Goal: Task Accomplishment & Management: Use online tool/utility

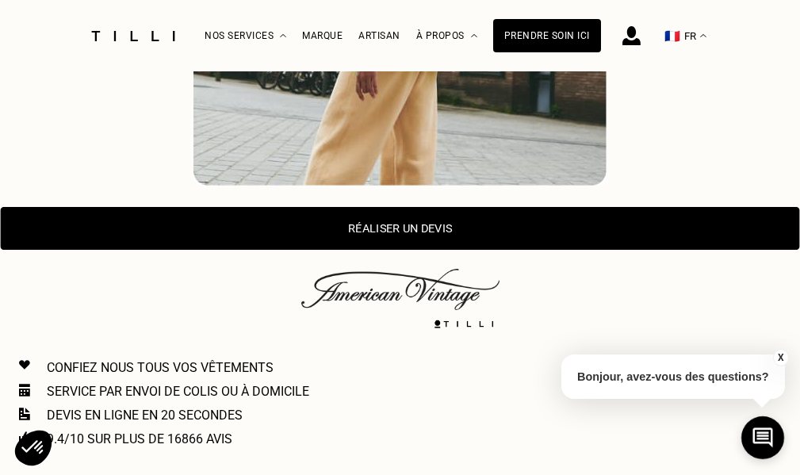
click at [640, 225] on button "Réaliser un devis" at bounding box center [400, 228] width 799 height 43
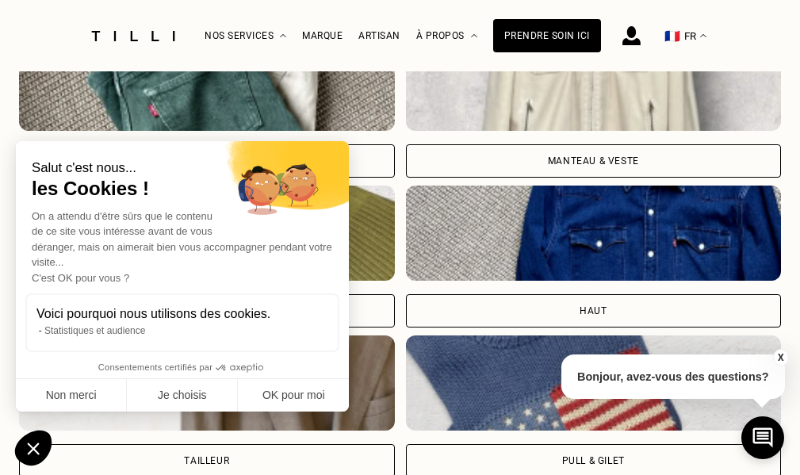
scroll to position [1359, 0]
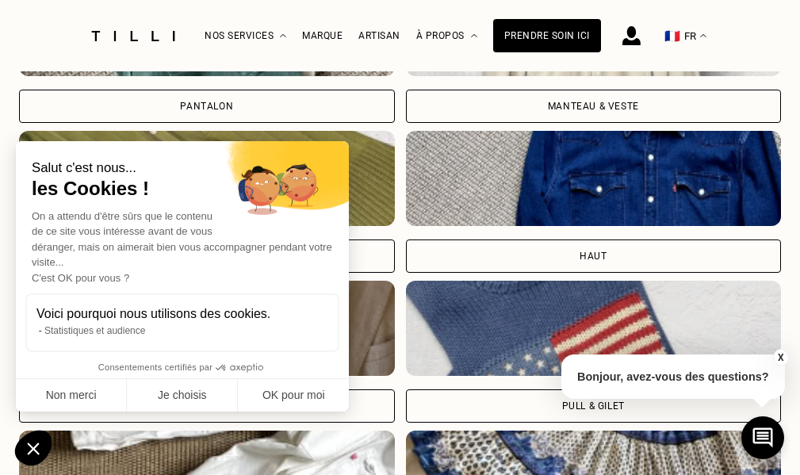
click at [324, 121] on div "Pantalon" at bounding box center [207, 106] width 376 height 33
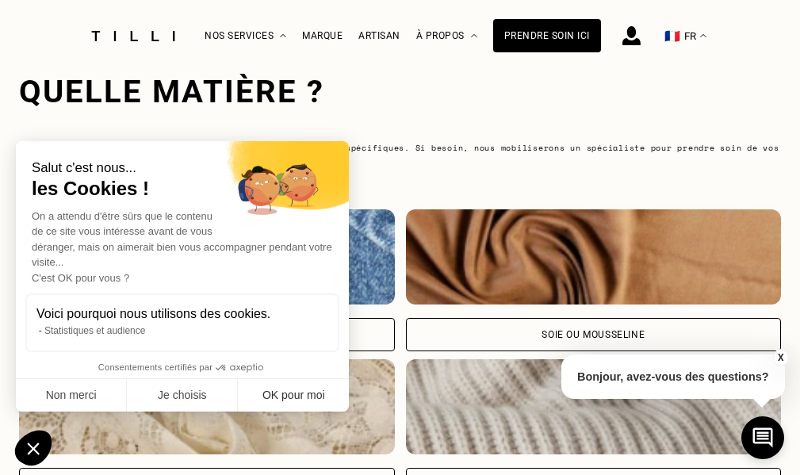
scroll to position [2204, 0]
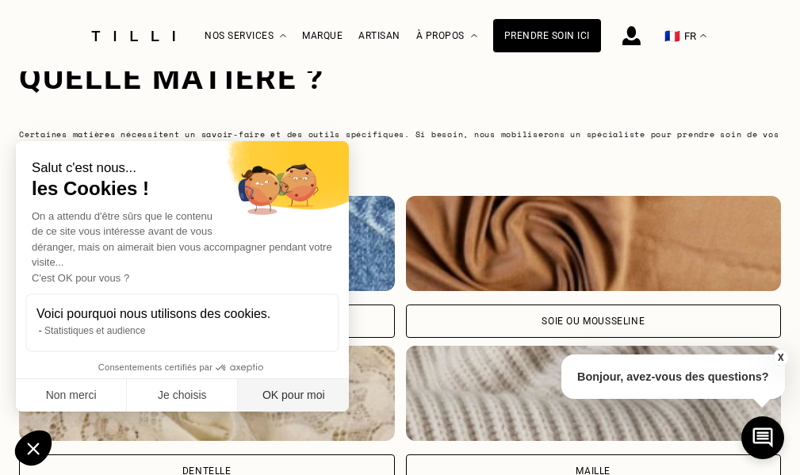
click at [283, 394] on button "OK pour moi" at bounding box center [293, 395] width 111 height 33
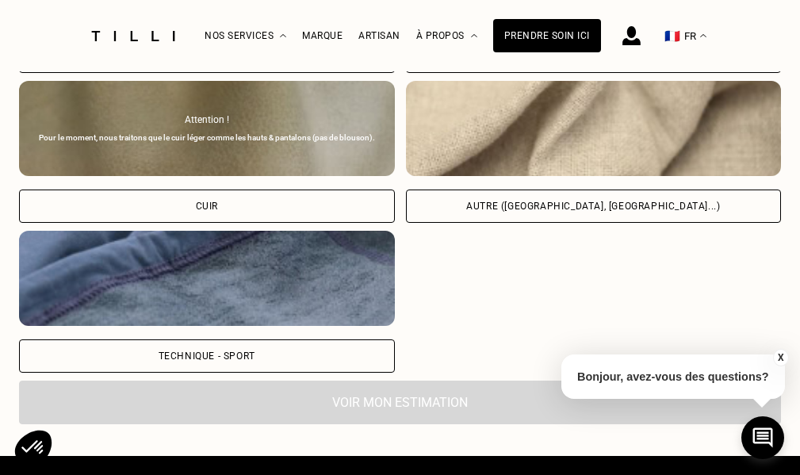
scroll to position [2613, 0]
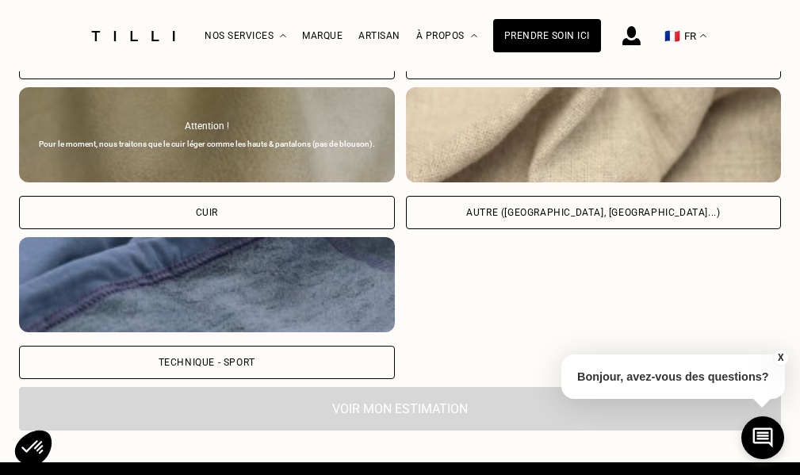
click at [657, 174] on img at bounding box center [594, 134] width 376 height 95
select select "FR"
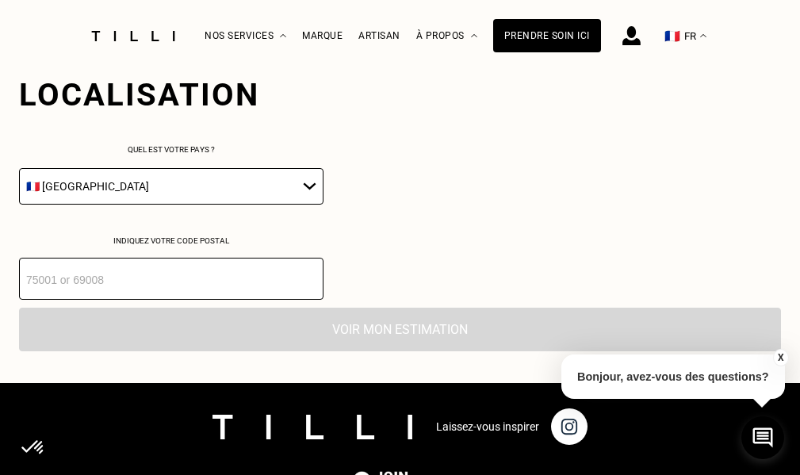
scroll to position [2965, 0]
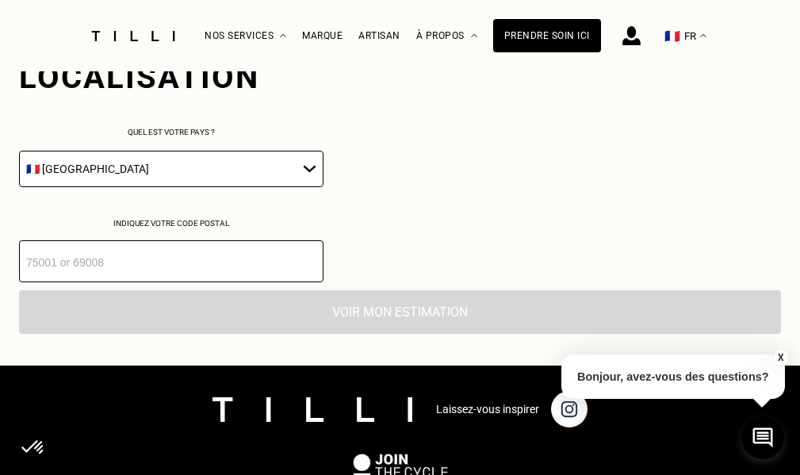
click at [263, 272] on input "number" at bounding box center [171, 261] width 305 height 42
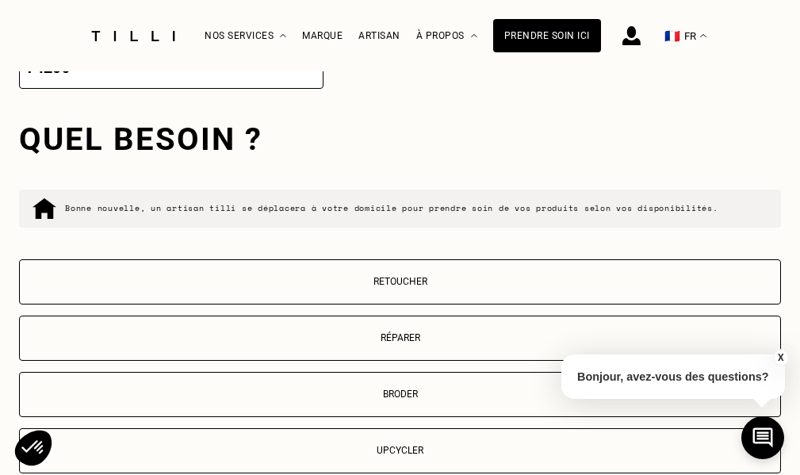
scroll to position [3225, 0]
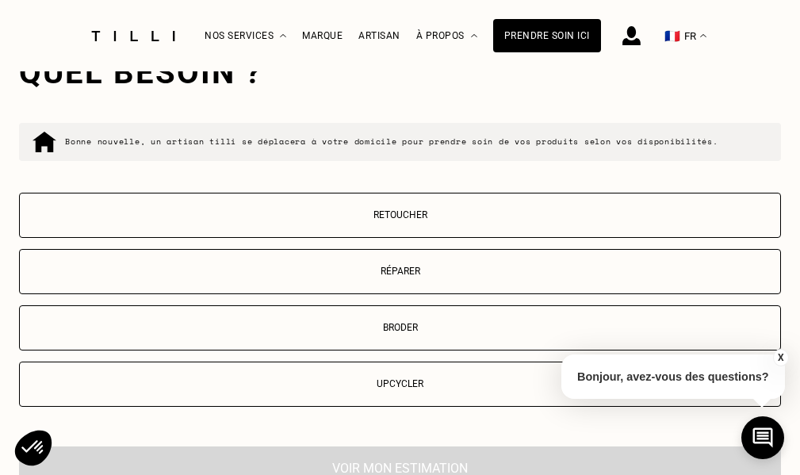
type input "74290"
click at [421, 233] on button "Retoucher" at bounding box center [400, 215] width 762 height 45
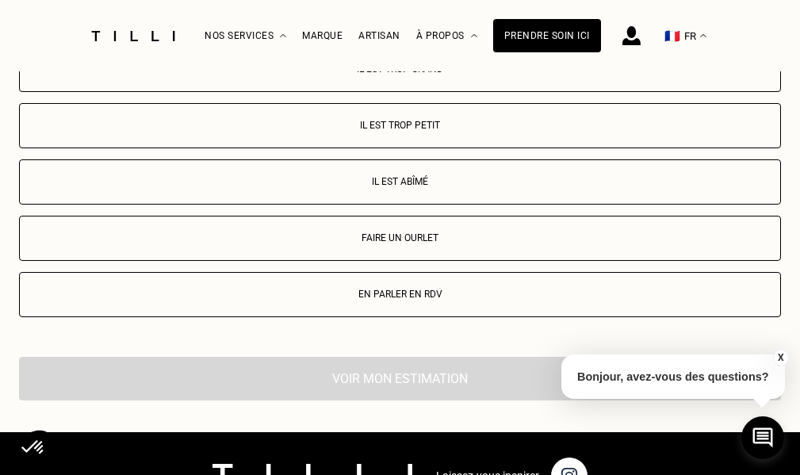
scroll to position [3642, 0]
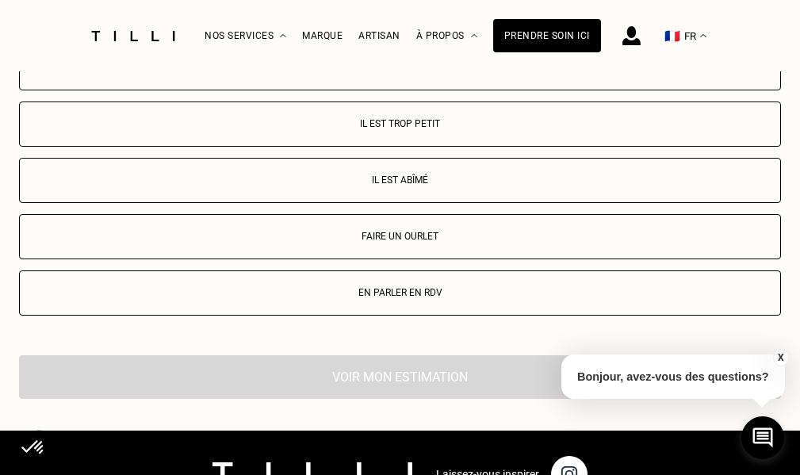
click at [431, 89] on button "Il est trop grand" at bounding box center [400, 67] width 762 height 45
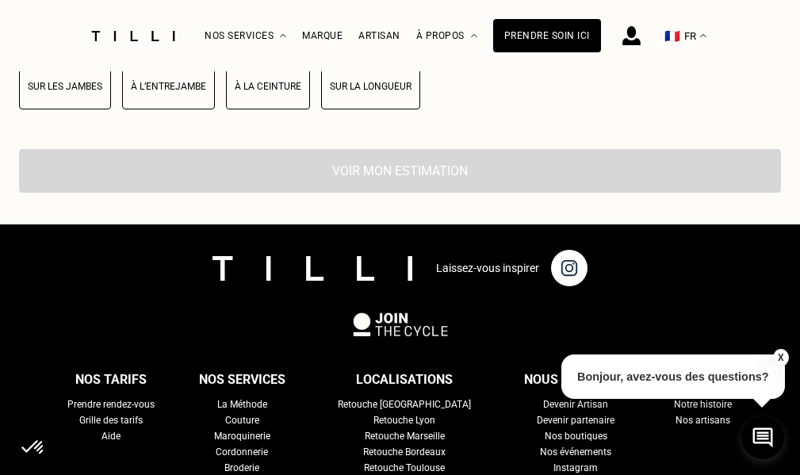
scroll to position [3969, 0]
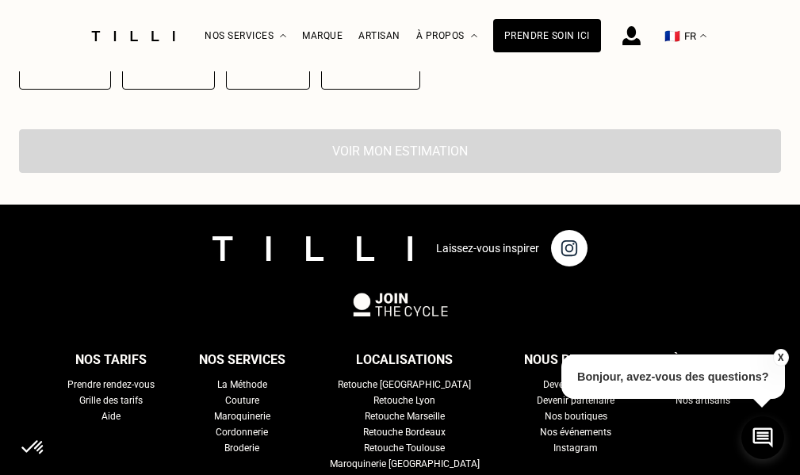
click at [339, 90] on button "Sur la longueur" at bounding box center [370, 66] width 99 height 45
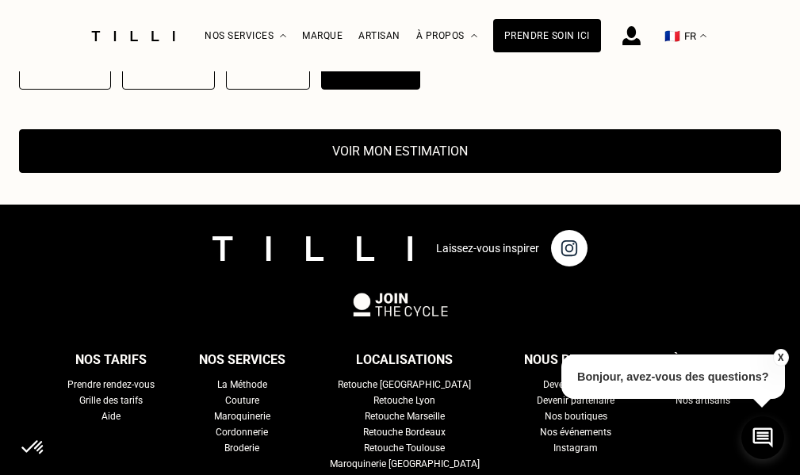
click at [343, 159] on button "Voir mon estimation" at bounding box center [400, 151] width 762 height 44
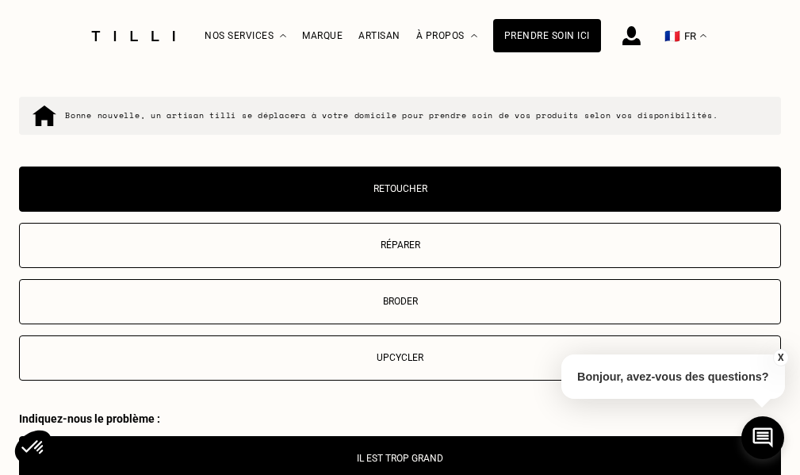
scroll to position [3227, 0]
